Goal: Information Seeking & Learning: Check status

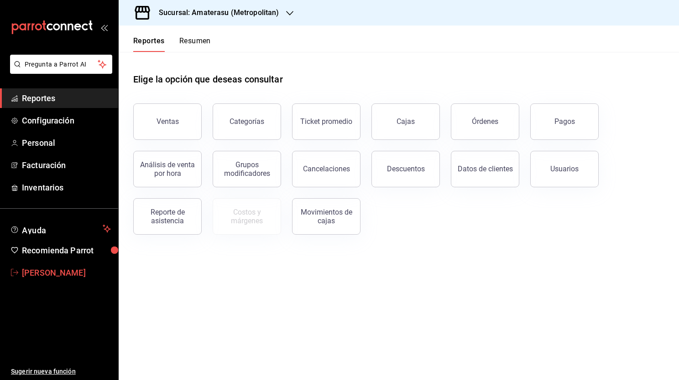
click at [14, 273] on icon "mailbox folders" at bounding box center [14, 272] width 7 height 7
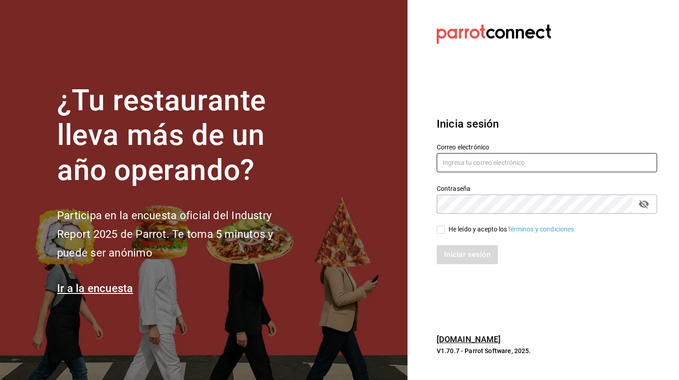
type input "[PERSON_NAME][EMAIL_ADDRESS][DOMAIN_NAME]"
click at [441, 229] on input "He leído y acepto los Términos y condiciones." at bounding box center [441, 230] width 8 height 8
checkbox input "true"
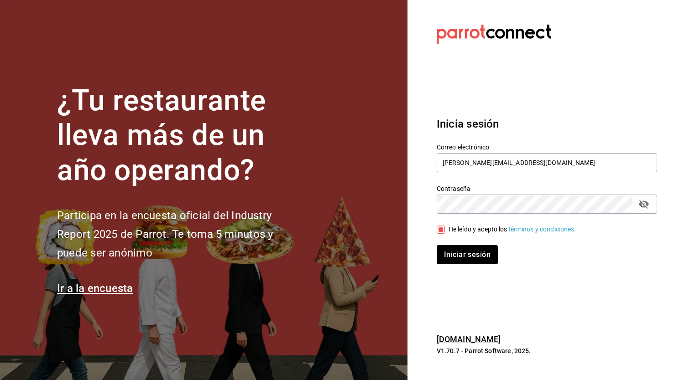
click at [465, 275] on div "Inicia sesión Correo electrónico [PERSON_NAME][EMAIL_ADDRESS][DOMAIN_NAME] Cont…" at bounding box center [547, 190] width 220 height 171
click at [464, 269] on div "Inicia sesión Correo electrónico [PERSON_NAME][EMAIL_ADDRESS][DOMAIN_NAME] Cont…" at bounding box center [547, 190] width 220 height 171
click at [464, 266] on div "Inicia sesión Correo electrónico [PERSON_NAME][EMAIL_ADDRESS][DOMAIN_NAME] Cont…" at bounding box center [547, 190] width 220 height 171
click at [472, 250] on button "Iniciar sesión" at bounding box center [468, 254] width 62 height 19
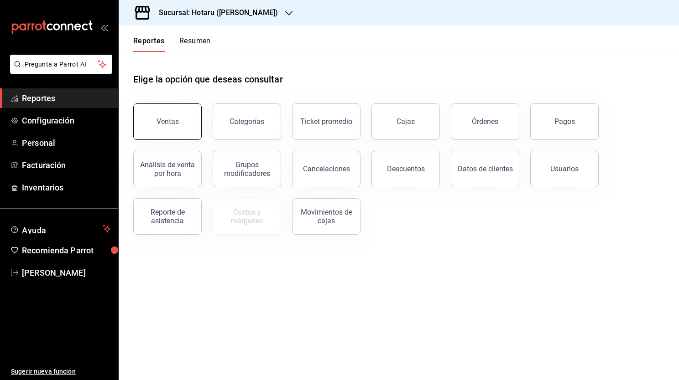
click at [182, 126] on button "Ventas" at bounding box center [167, 122] width 68 height 36
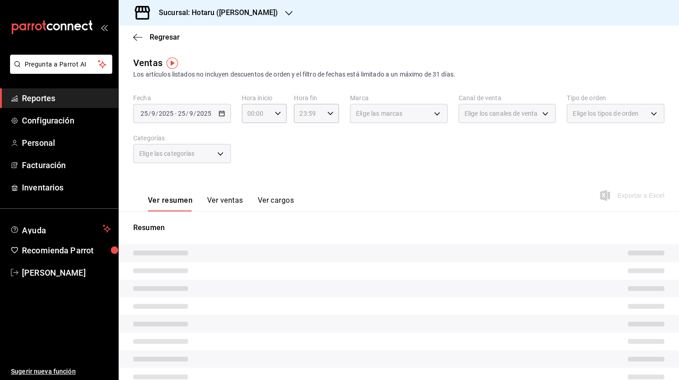
click at [225, 117] on div "2025-09-25 25 / 9 / 2025 - 2025-09-25 25 / 9 / 2025" at bounding box center [182, 113] width 98 height 19
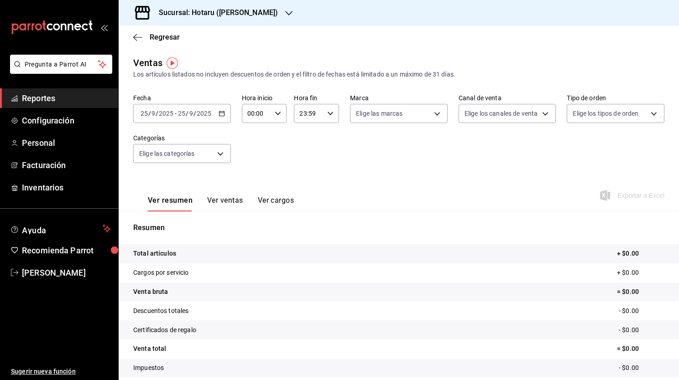
click at [224, 116] on div "2025-09-25 25 / 9 / 2025 - 2025-09-25 25 / 9 / 2025" at bounding box center [182, 113] width 98 height 19
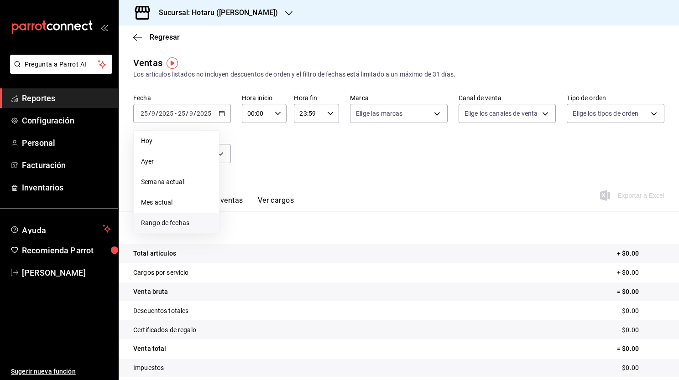
click at [188, 225] on span "Rango de fechas" at bounding box center [176, 224] width 71 height 10
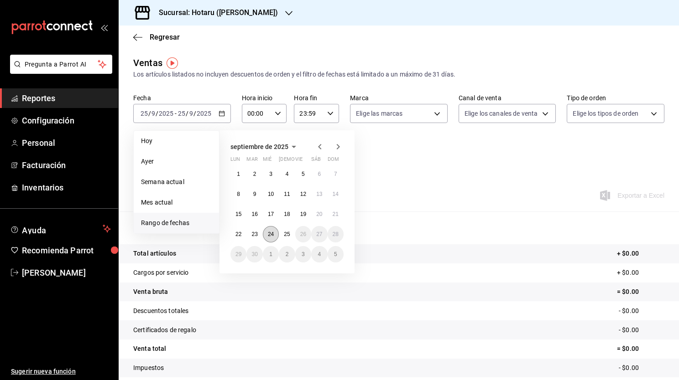
click at [277, 235] on button "24" at bounding box center [271, 234] width 16 height 16
click at [284, 235] on abbr "25" at bounding box center [287, 234] width 6 height 6
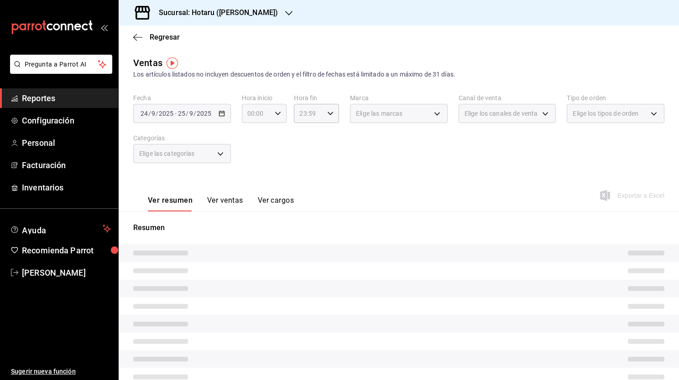
click at [270, 116] on div "00:00 Hora inicio" at bounding box center [264, 113] width 45 height 19
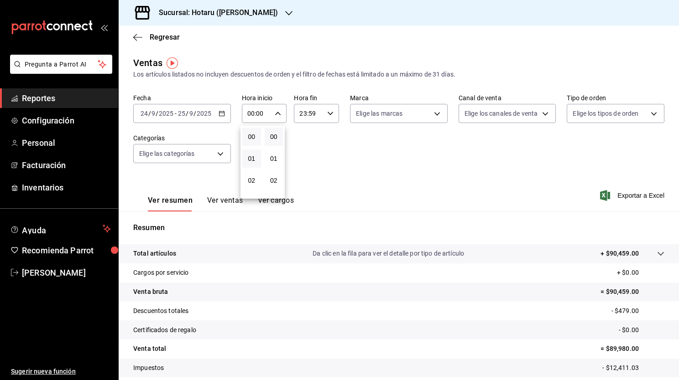
click at [252, 154] on button "01" at bounding box center [251, 159] width 19 height 18
type input "01:00"
click at [252, 154] on span "05" at bounding box center [252, 154] width 8 height 7
type input "05:00"
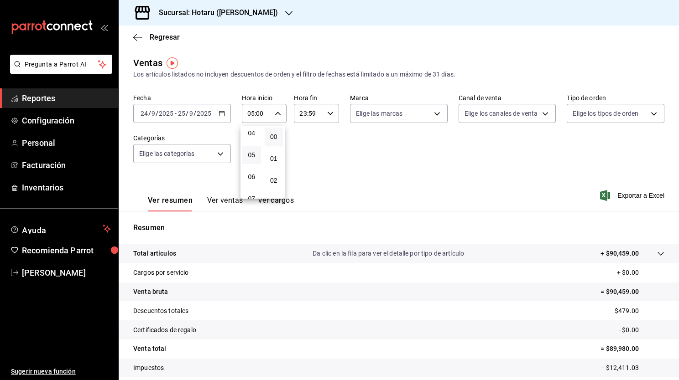
click at [390, 112] on div at bounding box center [339, 190] width 679 height 380
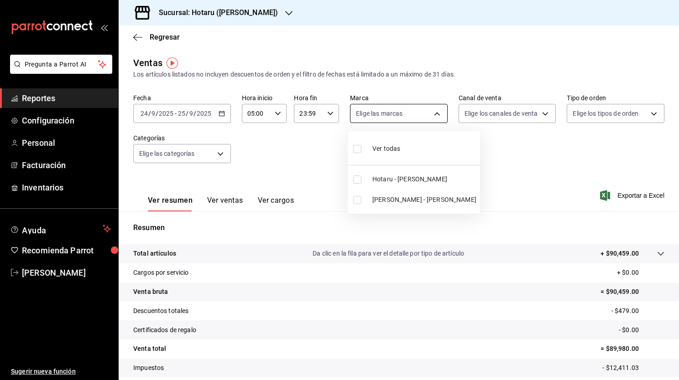
click at [402, 113] on body "Pregunta a Parrot AI Reportes Configuración Personal Facturación Inventarios Ay…" at bounding box center [339, 190] width 679 height 380
click at [246, 13] on div at bounding box center [339, 190] width 679 height 380
click at [244, 19] on div "Sucursal: Hotaru (Valle)" at bounding box center [211, 13] width 170 height 26
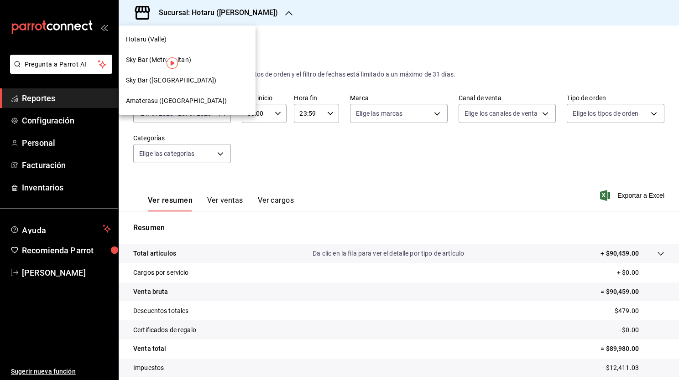
click at [206, 103] on div "Amaterasu (Metropolitan)" at bounding box center [187, 101] width 122 height 10
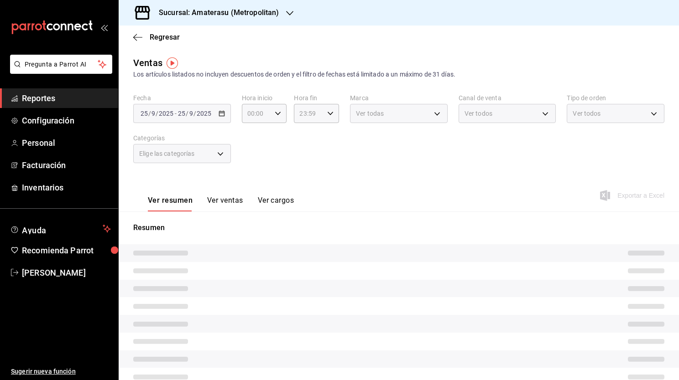
type input "05:00"
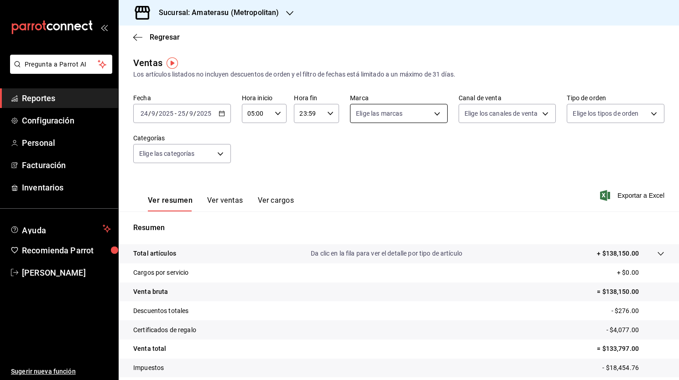
drag, startPoint x: 412, startPoint y: 162, endPoint x: 418, endPoint y: 110, distance: 51.4
click at [418, 110] on div "Fecha 2025-09-24 24 / 9 / 2025 - 2025-09-25 25 / 9 / 2025 Hora inicio 05:00 Hor…" at bounding box center [398, 134] width 531 height 80
click at [412, 120] on body "Pregunta a Parrot AI Reportes Configuración Personal Facturación Inventarios Ay…" at bounding box center [339, 190] width 679 height 380
click at [357, 200] on input "checkbox" at bounding box center [357, 200] width 8 height 8
checkbox input "true"
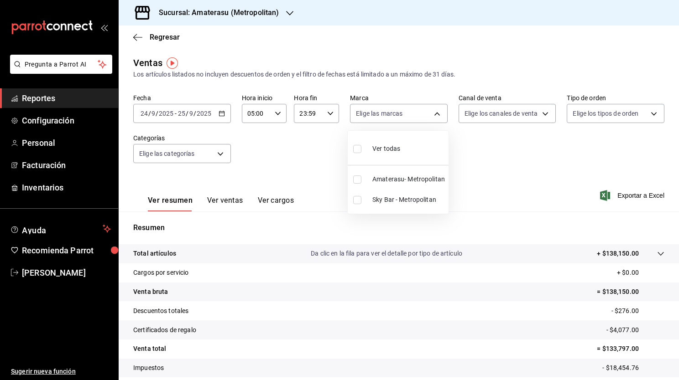
type input "f3afaab8-8c3d-4e49-a299-af9bdf6027b2"
click at [136, 38] on div at bounding box center [339, 190] width 679 height 380
click at [136, 38] on icon "button" at bounding box center [137, 37] width 9 height 8
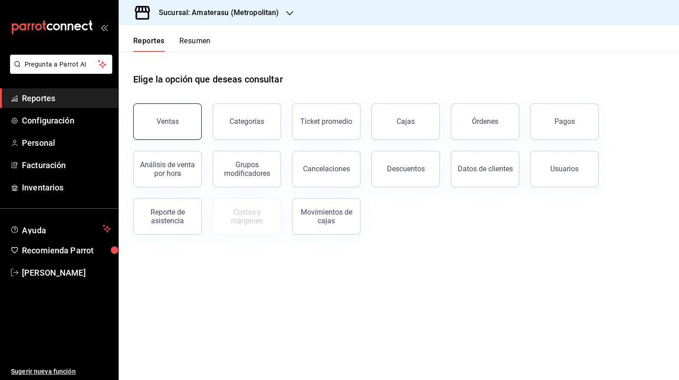
click at [160, 132] on button "Ventas" at bounding box center [167, 122] width 68 height 36
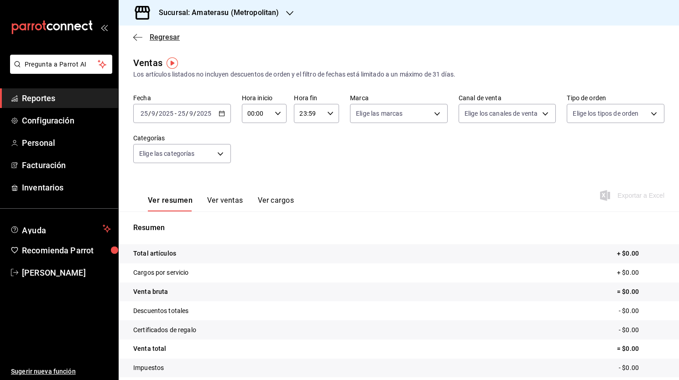
click at [146, 35] on span "Regresar" at bounding box center [156, 37] width 47 height 9
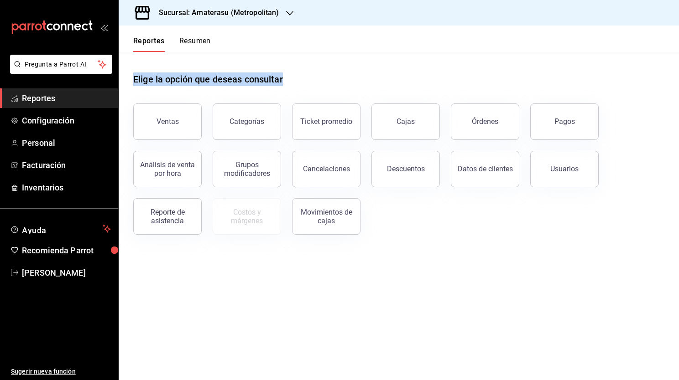
click at [244, 94] on div "Reportes Resumen Elige la opción que deseas consultar Ventas Categorías Ticket …" at bounding box center [399, 203] width 560 height 355
click at [184, 99] on div "Ventas" at bounding box center [161, 116] width 79 height 47
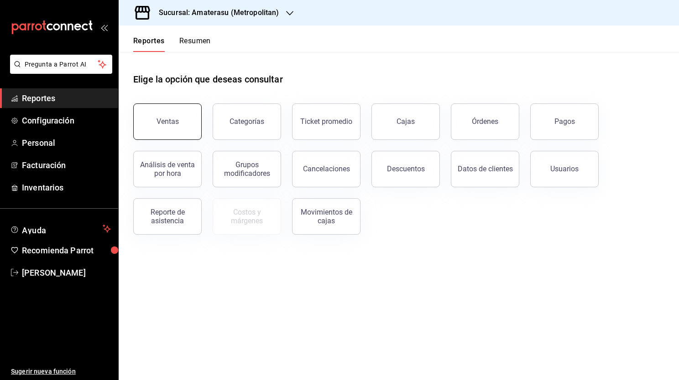
drag, startPoint x: 184, startPoint y: 99, endPoint x: 175, endPoint y: 121, distance: 24.3
click at [175, 121] on div "Ventas" at bounding box center [161, 116] width 79 height 47
click at [175, 121] on div "Ventas" at bounding box center [167, 121] width 22 height 9
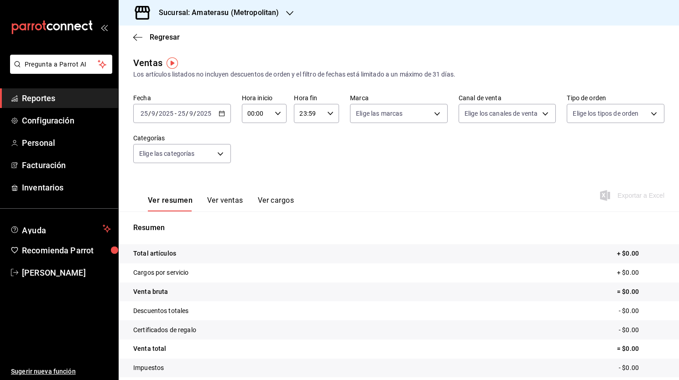
drag, startPoint x: 175, startPoint y: 121, endPoint x: 220, endPoint y: 112, distance: 46.2
click at [223, 115] on 287 "button" at bounding box center [221, 113] width 5 height 5
click at [220, 114] on icon "button" at bounding box center [222, 113] width 6 height 6
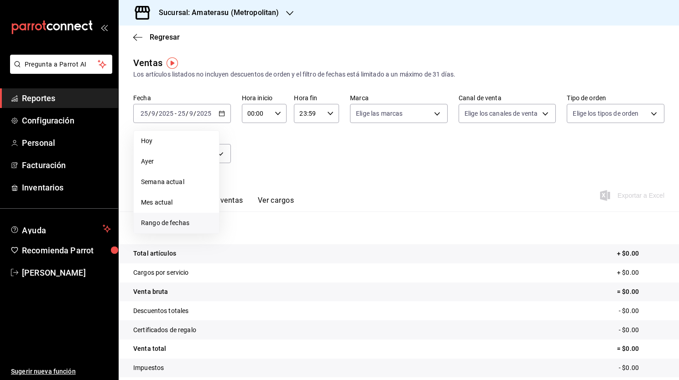
click at [179, 227] on span "Rango de fechas" at bounding box center [176, 224] width 71 height 10
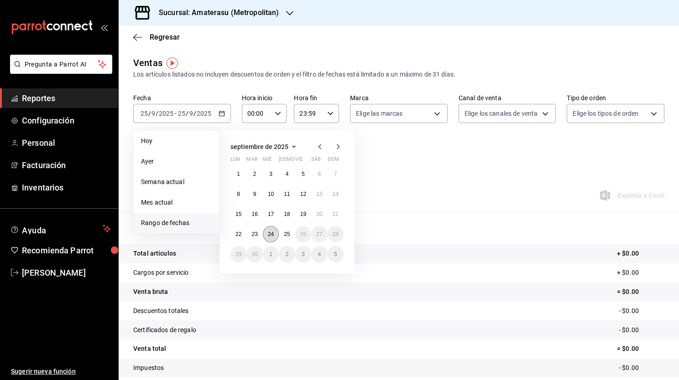
click at [274, 236] on button "24" at bounding box center [271, 234] width 16 height 16
click at [287, 234] on abbr "25" at bounding box center [287, 234] width 6 height 6
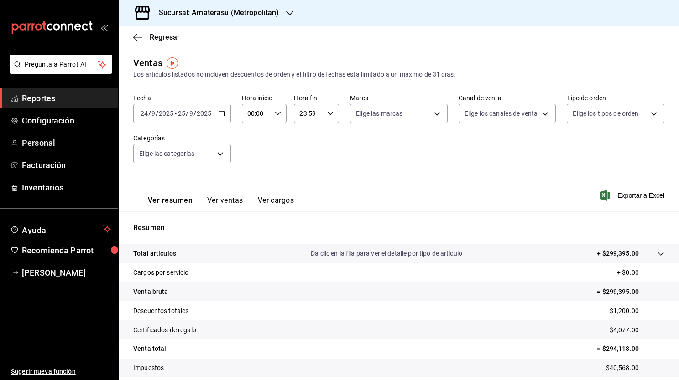
click at [272, 113] on div "00:00 Hora inicio" at bounding box center [264, 113] width 45 height 19
click at [248, 168] on button "01" at bounding box center [251, 159] width 19 height 18
type input "01:00"
click at [255, 188] on button "05" at bounding box center [251, 191] width 19 height 18
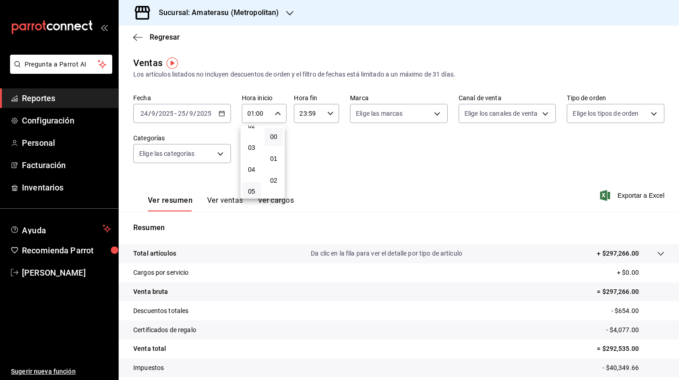
type input "05:00"
click at [392, 115] on div at bounding box center [339, 190] width 679 height 380
click at [418, 118] on body "Pregunta a Parrot AI Reportes Configuración Personal Facturación Inventarios Ay…" at bounding box center [339, 190] width 679 height 380
click at [385, 197] on span "Sky Bar - Metropolitan" at bounding box center [408, 200] width 73 height 10
type input "f3afaab8-8c3d-4e49-a299-af9bdf6027b2"
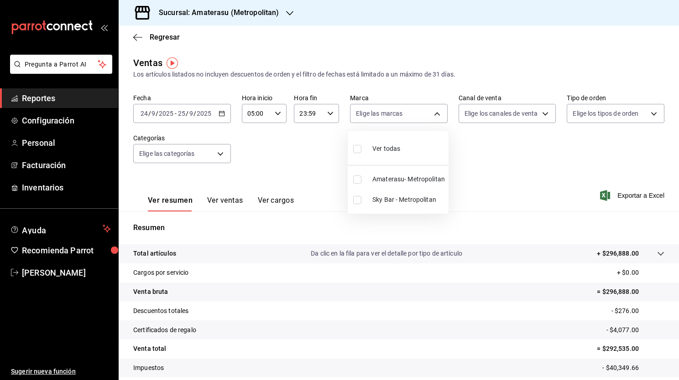
checkbox input "true"
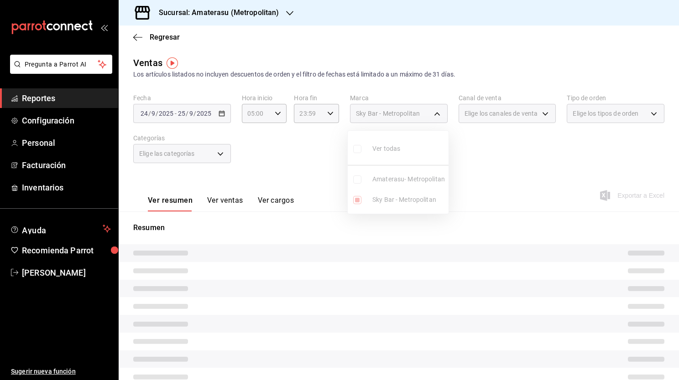
drag, startPoint x: 339, startPoint y: 193, endPoint x: 311, endPoint y: 169, distance: 37.2
click at [311, 169] on div at bounding box center [339, 190] width 679 height 380
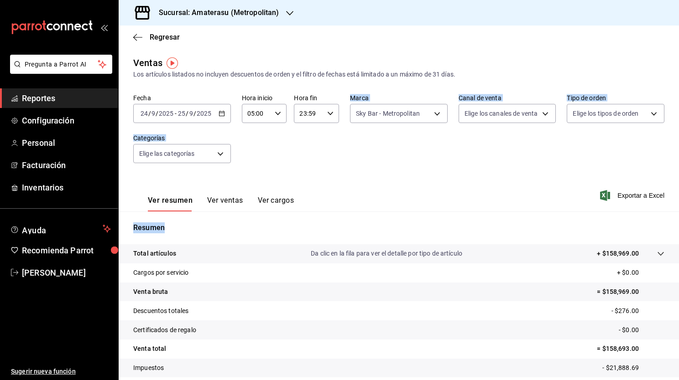
drag, startPoint x: 311, startPoint y: 169, endPoint x: 578, endPoint y: 268, distance: 284.4
click at [578, 268] on div "Ventas Los artículos listados no incluyen descuentos de orden y el filtro de fe…" at bounding box center [399, 239] width 560 height 366
click at [661, 322] on tr "Certificados de regalo - $0.00" at bounding box center [399, 330] width 560 height 19
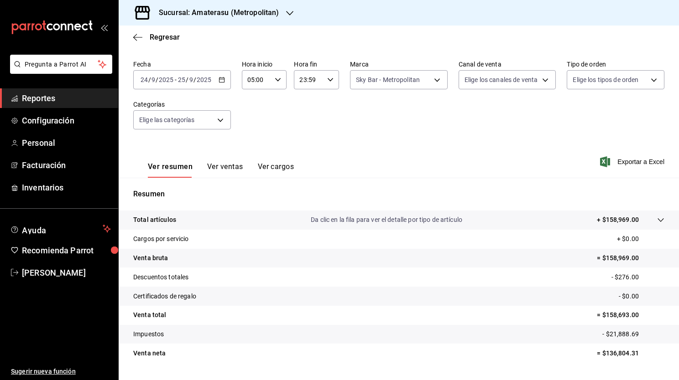
scroll to position [57, 0]
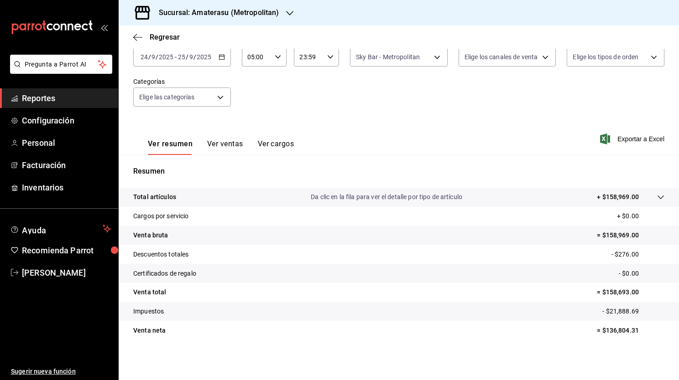
click at [217, 209] on tr "Cargos por servicio + $0.00" at bounding box center [399, 216] width 560 height 19
click at [246, 207] on tr "Cargos por servicio + $0.00" at bounding box center [399, 216] width 560 height 19
drag, startPoint x: 270, startPoint y: 206, endPoint x: 211, endPoint y: 144, distance: 85.2
click at [211, 144] on div "Ventas Los artículos listados no incluyen descuentos de orden y el filtro de fe…" at bounding box center [399, 183] width 560 height 366
drag, startPoint x: 211, startPoint y: 144, endPoint x: 192, endPoint y: 119, distance: 31.6
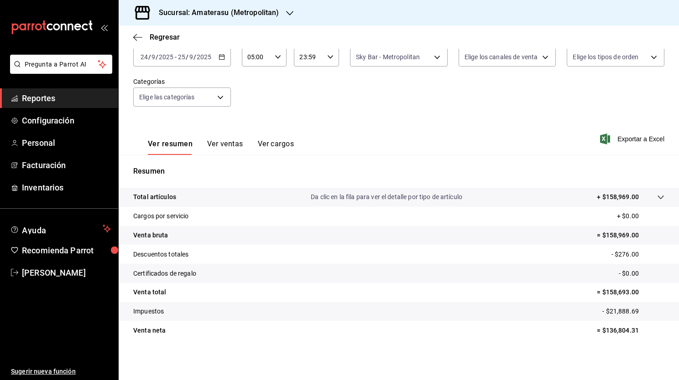
click at [192, 119] on div "Ver resumen Ver ventas Ver cargos Exportar a Excel" at bounding box center [399, 136] width 560 height 37
drag, startPoint x: 210, startPoint y: 124, endPoint x: 452, endPoint y: 137, distance: 242.2
click at [452, 137] on div "Ver resumen Ver ventas Ver cargos Exportar a Excel" at bounding box center [399, 136] width 560 height 37
click at [657, 197] on icon at bounding box center [660, 197] width 7 height 7
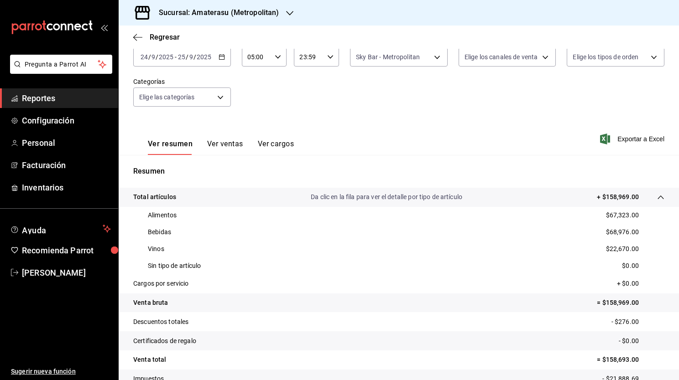
click at [558, 165] on div "Resumen Total artículos Da clic en la fila para ver el detalle por tipo de artí…" at bounding box center [399, 287] width 560 height 264
click at [549, 125] on div "Ver resumen Ver ventas Ver cargos Exportar a Excel" at bounding box center [399, 136] width 560 height 37
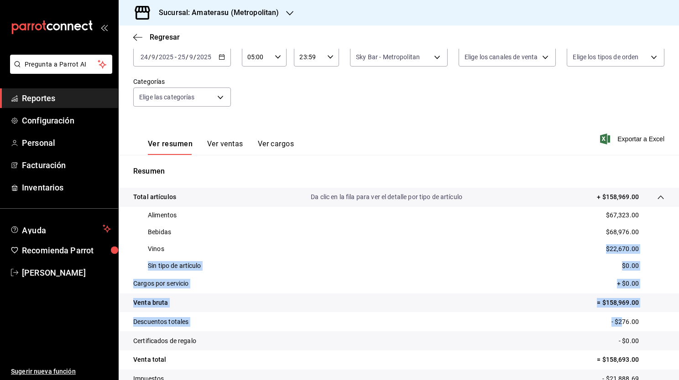
drag, startPoint x: 422, startPoint y: 243, endPoint x: 614, endPoint y: 315, distance: 205.2
click at [614, 315] on tbody "Total artículos Da clic en la fila para ver el detalle por tipo de artículo + $…" at bounding box center [399, 298] width 560 height 220
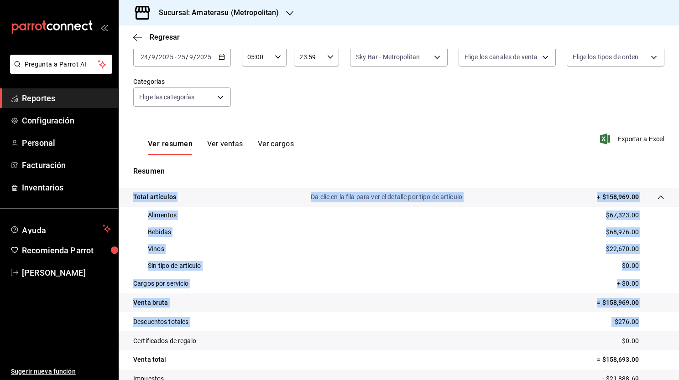
drag, startPoint x: 666, startPoint y: 322, endPoint x: 675, endPoint y: 361, distance: 40.3
click at [675, 361] on div "Regresar Ventas Los artículos listados no incluyen descuentos de orden y el fil…" at bounding box center [399, 203] width 560 height 355
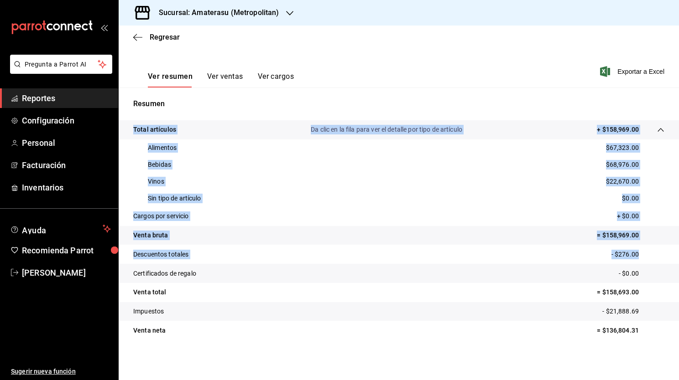
scroll to position [106, 0]
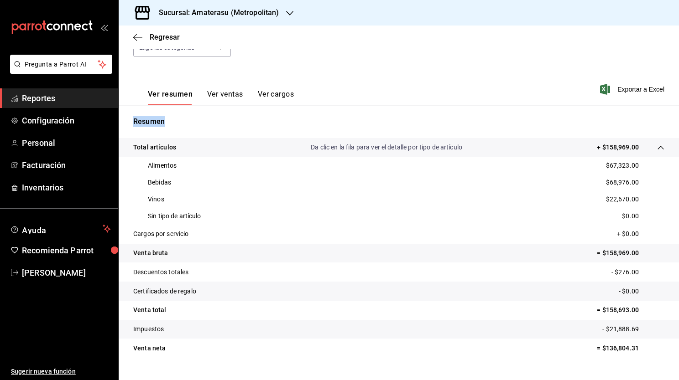
drag, startPoint x: 668, startPoint y: 111, endPoint x: 630, endPoint y: 57, distance: 65.8
click at [630, 57] on div "Ventas Los artículos listados no incluyen descuentos de orden y el filtro de fe…" at bounding box center [399, 167] width 560 height 434
drag, startPoint x: 630, startPoint y: 57, endPoint x: 604, endPoint y: 88, distance: 40.5
click at [604, 88] on div "Ventas Los artículos listados no incluyen descuentos de orden y el filtro de fe…" at bounding box center [399, 167] width 560 height 434
drag, startPoint x: 604, startPoint y: 88, endPoint x: 454, endPoint y: 94, distance: 149.8
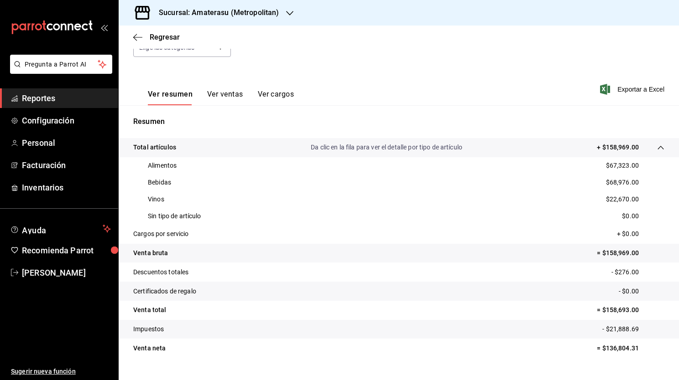
click at [604, 88] on span "Exportar a Excel" at bounding box center [633, 89] width 63 height 11
click at [229, 96] on button "Ver ventas" at bounding box center [225, 98] width 36 height 16
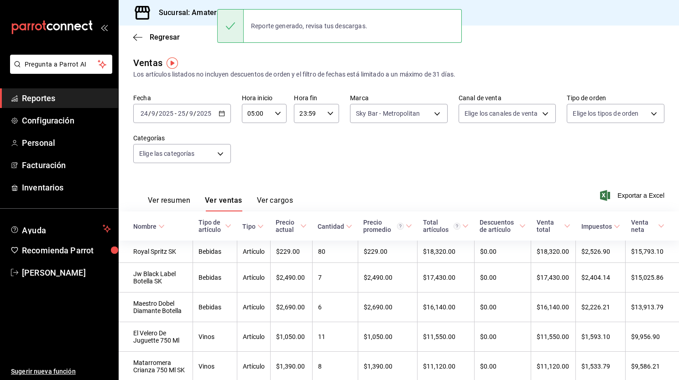
drag, startPoint x: 414, startPoint y: 162, endPoint x: 539, endPoint y: 143, distance: 126.5
click at [539, 143] on div "Fecha 2025-09-24 24 / 9 / 2025 - 2025-09-25 25 / 9 / 2025 Hora inicio 05:00 Hor…" at bounding box center [398, 134] width 531 height 80
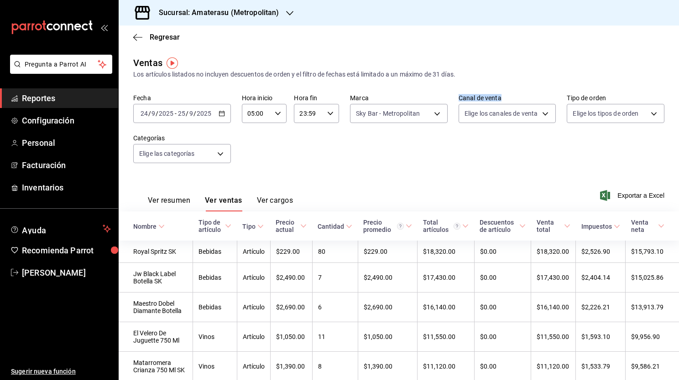
drag, startPoint x: 539, startPoint y: 143, endPoint x: 618, endPoint y: 198, distance: 96.3
click at [618, 198] on span "Exportar a Excel" at bounding box center [633, 195] width 63 height 11
drag, startPoint x: 618, startPoint y: 198, endPoint x: 500, endPoint y: 176, distance: 120.3
click at [500, 176] on div "Ver resumen Ver ventas Ver cargos Exportando a excel..." at bounding box center [399, 192] width 560 height 37
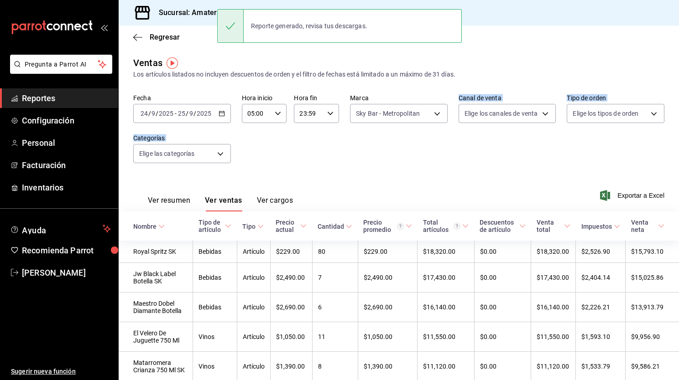
click at [168, 200] on button "Ver resumen" at bounding box center [169, 204] width 42 height 16
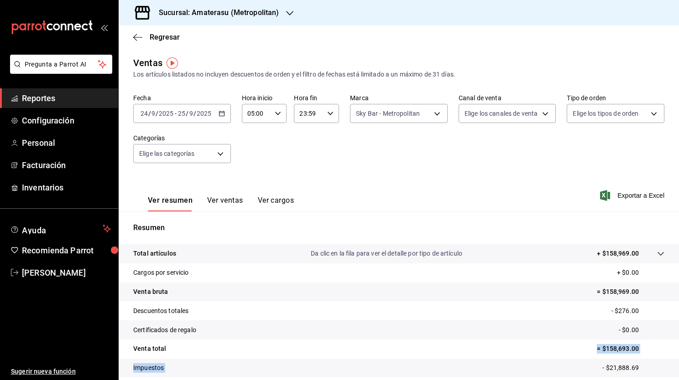
drag, startPoint x: 678, startPoint y: 359, endPoint x: 451, endPoint y: 368, distance: 227.8
click at [451, 368] on tbody "Total artículos Da clic en la fila para ver el detalle por tipo de artículo + $…" at bounding box center [399, 321] width 560 height 152
click at [172, 219] on div "Resumen Total artículos Da clic en la fila para ver el detalle por tipo de artí…" at bounding box center [399, 310] width 560 height 196
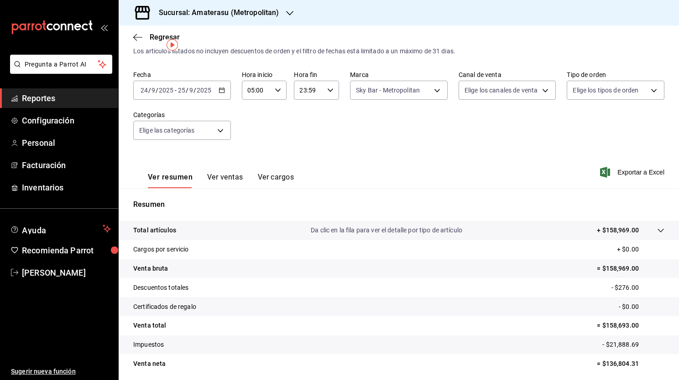
scroll to position [36, 0]
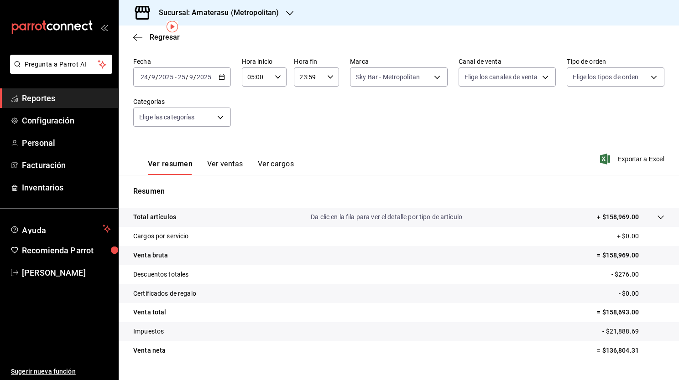
click at [172, 219] on p "Total artículos" at bounding box center [154, 218] width 43 height 10
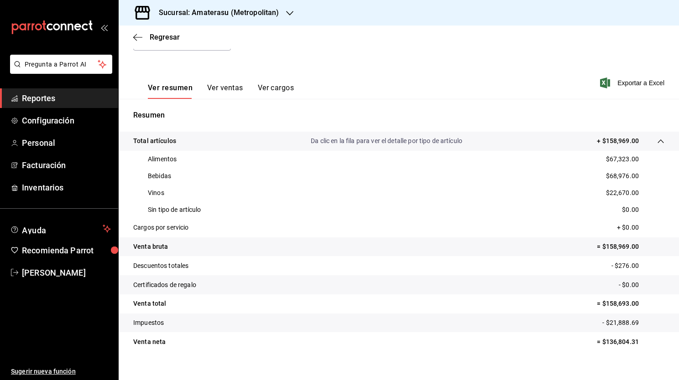
scroll to position [124, 0]
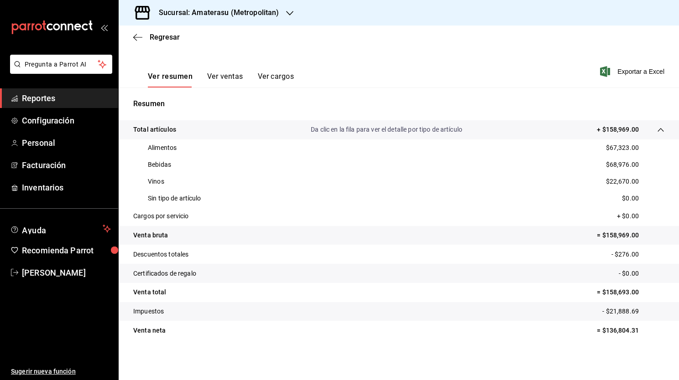
drag, startPoint x: 491, startPoint y: 357, endPoint x: 529, endPoint y: 354, distance: 37.9
click at [529, 354] on div "Ventas Los artículos listados no incluyen descuentos de orden y el filtro de fe…" at bounding box center [399, 149] width 560 height 434
drag, startPoint x: 529, startPoint y: 354, endPoint x: 470, endPoint y: 397, distance: 72.6
click at [470, 380] on html "Pregunta a Parrot AI Reportes Configuración Personal Facturación Inventarios Ay…" at bounding box center [339, 190] width 679 height 380
click at [396, 353] on div "Ventas Los artículos listados no incluyen descuentos de orden y el filtro de fe…" at bounding box center [399, 149] width 560 height 434
